Goal: Task Accomplishment & Management: Use online tool/utility

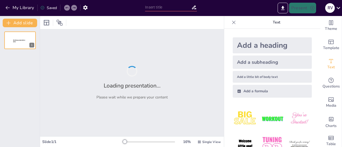
type input "Lichtstralen: Wat is Convergentie en Divergentie?"
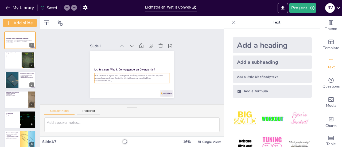
click at [131, 60] on p "Deze presentatie legt uit wat convergentie en divergentie van lichtstralen zijn…" at bounding box center [132, 56] width 76 height 5
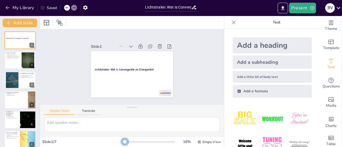
click at [124, 140] on div at bounding box center [149, 142] width 51 height 4
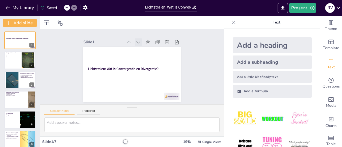
click at [154, 71] on icon at bounding box center [156, 73] width 5 height 5
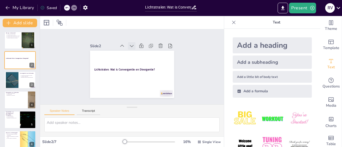
click at [137, 44] on icon at bounding box center [140, 47] width 7 height 7
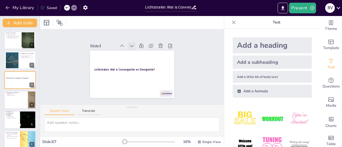
click at [142, 48] on icon at bounding box center [144, 50] width 4 height 4
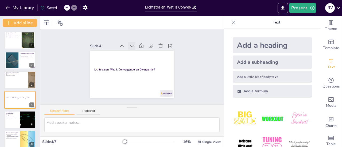
click at [135, 44] on icon at bounding box center [138, 47] width 7 height 7
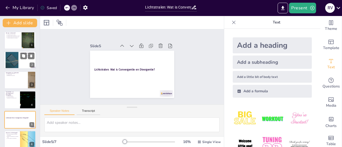
click at [13, 57] on div at bounding box center [12, 60] width 25 height 16
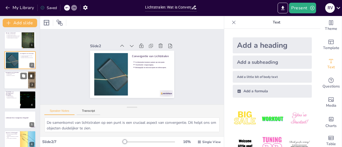
click at [21, 87] on div at bounding box center [20, 80] width 32 height 18
type textarea "Het uit elkaar gaan van lichtstralen is een belangrijk aspect van divergentie. …"
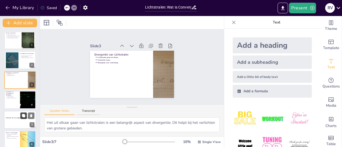
scroll to position [25, 0]
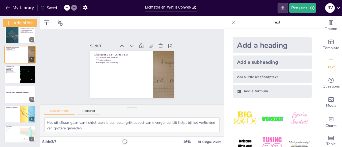
click at [285, 7] on icon "Export to PowerPoint" at bounding box center [283, 8] width 6 height 6
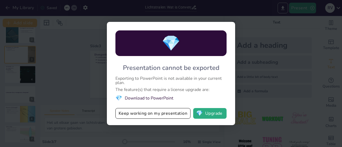
click at [202, 85] on div "Exporting to PowerPoint is not available in your current plan." at bounding box center [170, 80] width 111 height 9
drag, startPoint x: 154, startPoint y: 92, endPoint x: 202, endPoint y: 90, distance: 48.1
click at [202, 90] on div "The feature(s) that require a license upgrade are:" at bounding box center [170, 90] width 111 height 4
click at [170, 114] on button "Keep working on my presentation" at bounding box center [152, 113] width 75 height 11
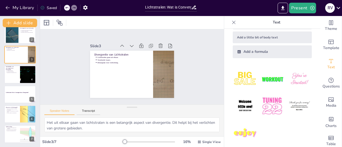
scroll to position [0, 0]
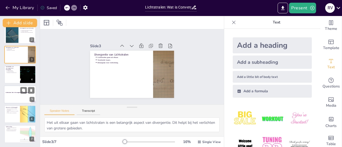
click at [18, 85] on div "Lichtstralen: Wat is Convergentie en Divergentie? 5" at bounding box center [20, 94] width 32 height 18
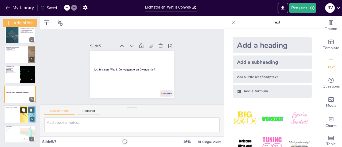
click at [21, 111] on button at bounding box center [23, 110] width 6 height 6
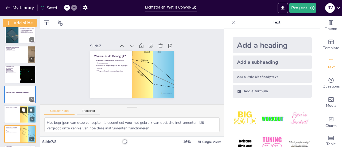
scroll to position [45, 0]
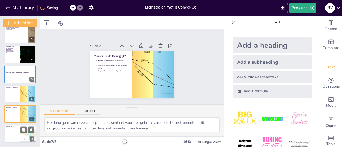
click at [20, 126] on div at bounding box center [20, 134] width 32 height 18
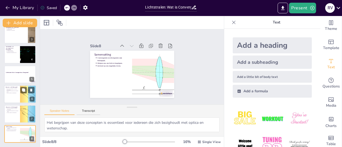
scroll to position [0, 0]
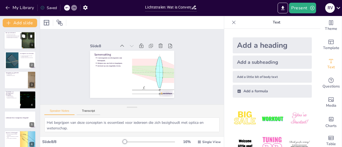
click at [19, 38] on p "Lichtstralen kunnen zich verspreiden." at bounding box center [13, 37] width 13 height 1
type textarea "Lichtstralen worden vaak als rechte lijnen voorgesteld in de optica. Dit helpt …"
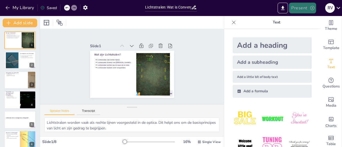
click at [295, 8] on button "Present" at bounding box center [302, 8] width 27 height 11
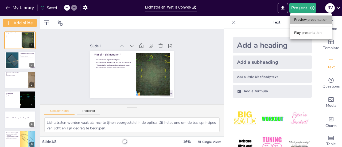
click at [301, 17] on li "Preview presentation" at bounding box center [311, 19] width 42 height 9
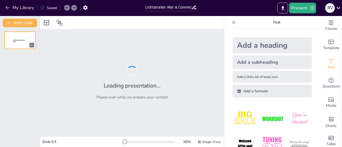
type input "Lichtstralen: Wat is Convergentie en Divergentie?"
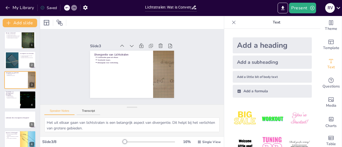
type textarea "Projectoren zijn een uitstekend voorbeeld van convergentie, omdat ze lichtstral…"
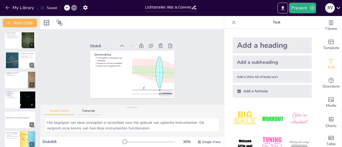
type textarea "Het begrijpen van deze concepten is essentieel voor iedereen die zich bezighoud…"
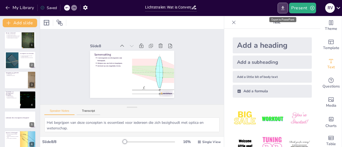
click at [283, 7] on icon "Export to PowerPoint" at bounding box center [282, 8] width 3 height 4
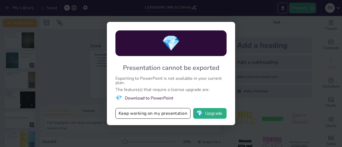
click at [240, 69] on div "💎 Presentation cannot be exported Exporting to PowerPoint is not available in y…" at bounding box center [171, 73] width 342 height 147
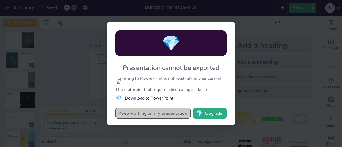
click at [160, 116] on button "Keep working on my presentation" at bounding box center [152, 113] width 75 height 11
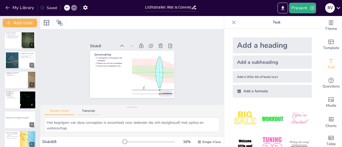
scroll to position [44, 0]
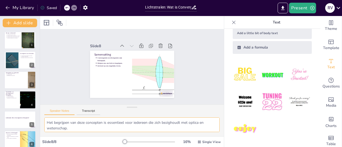
drag, startPoint x: 203, startPoint y: 120, endPoint x: 176, endPoint y: 123, distance: 26.6
click at [176, 123] on textarea "Het begrijpen van deze concepten is essentieel voor iedereen die zich bezighoud…" at bounding box center [131, 124] width 175 height 15
click at [180, 120] on textarea "Het begrijpen van deze concepten is essentieel voor iedereen die zich bezighoud…" at bounding box center [131, 124] width 175 height 15
click at [304, 5] on button "Present" at bounding box center [302, 8] width 27 height 11
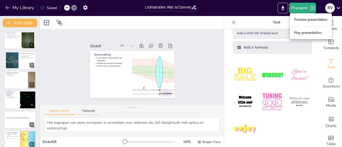
click at [301, 31] on li "Play presentation" at bounding box center [311, 33] width 42 height 9
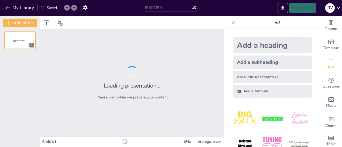
type input "Lichtstralen: Wat is Convergentie en Divergentie?"
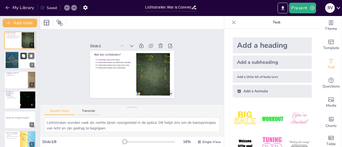
click at [26, 58] on button at bounding box center [23, 56] width 6 height 6
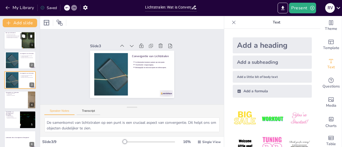
click at [22, 40] on div at bounding box center [28, 40] width 29 height 16
type textarea "Lichtstralen worden vaak als rechte lijnen voorgesteld in de optica. Dit helpt …"
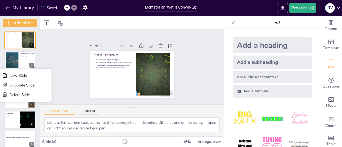
click at [179, 88] on div "Slide 1 Wat zijn Lichtstralen? Lichtstralen zijn rechte lijnen. Lichtstralen ko…" at bounding box center [132, 67] width 94 height 128
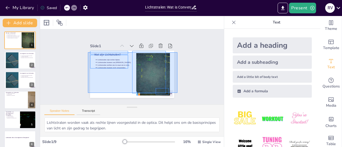
drag, startPoint x: 88, startPoint y: 52, endPoint x: 177, endPoint y: 93, distance: 98.3
click at [177, 93] on div "Slide 1 Wat zijn Lichtstralen? Lichtstralen zijn rechte lijnen. Lichtstralen ko…" at bounding box center [132, 66] width 129 height 117
